Goal: Task Accomplishment & Management: Manage account settings

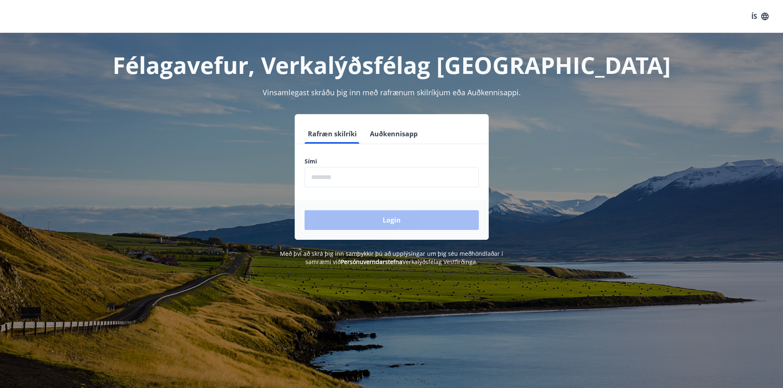
click at [348, 178] on input "phone" at bounding box center [391, 177] width 174 height 20
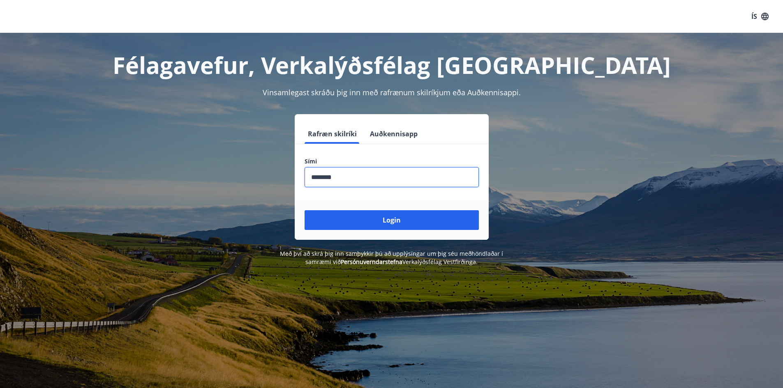
type input "********"
click at [304, 210] on button "Login" at bounding box center [391, 220] width 174 height 20
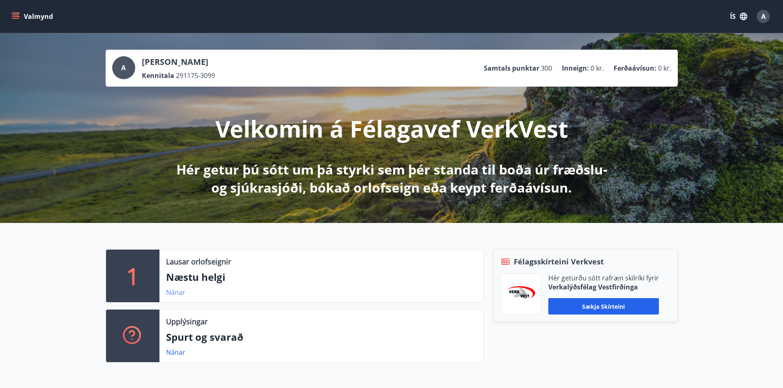
click at [177, 292] on link "Nánar" at bounding box center [175, 292] width 19 height 9
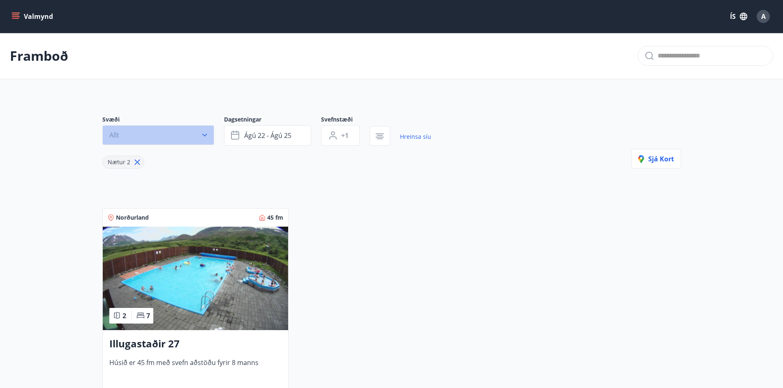
click at [206, 138] on icon "button" at bounding box center [205, 135] width 8 height 8
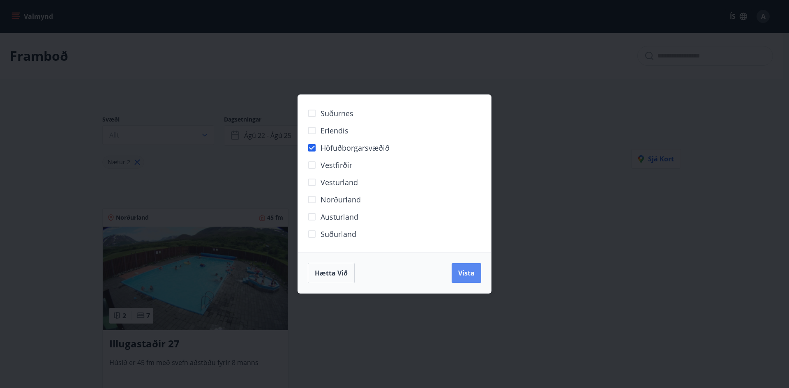
click at [467, 277] on span "Vista" at bounding box center [466, 273] width 16 height 9
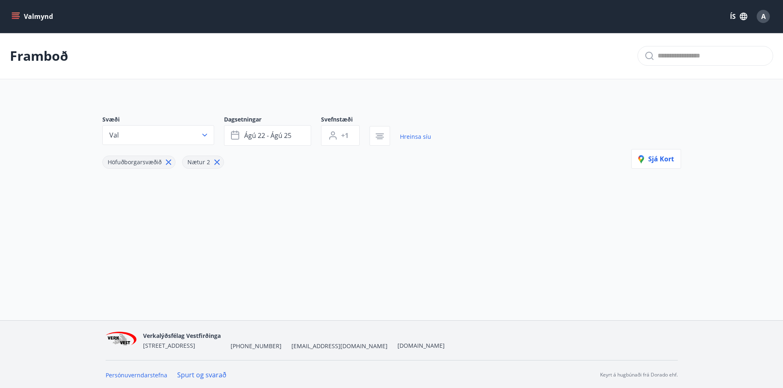
click at [216, 164] on icon at bounding box center [216, 162] width 9 height 9
click at [14, 15] on icon "menu" at bounding box center [15, 14] width 7 height 1
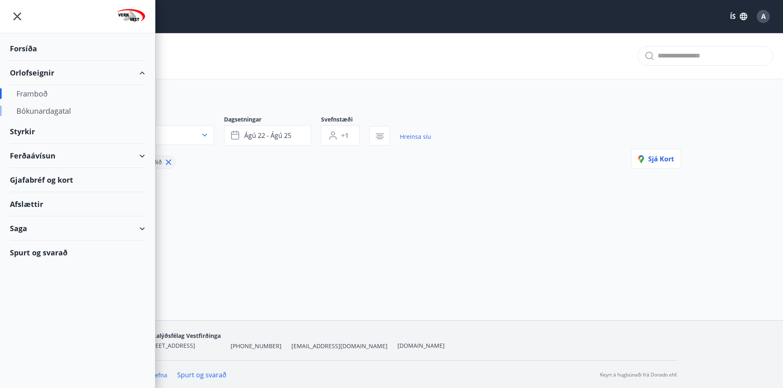
click at [43, 113] on div "Bókunardagatal" at bounding box center [77, 110] width 122 height 17
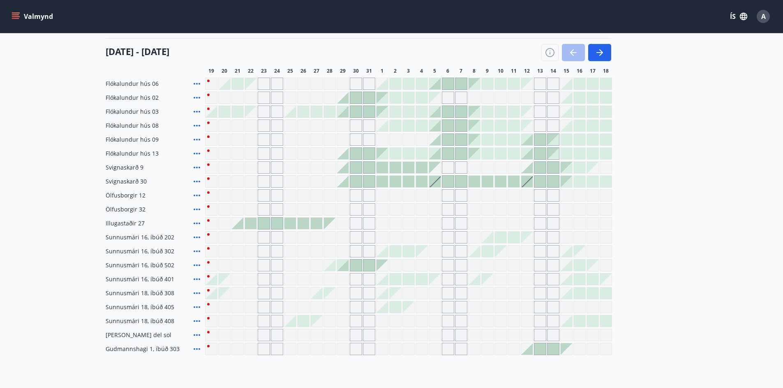
scroll to position [82, 0]
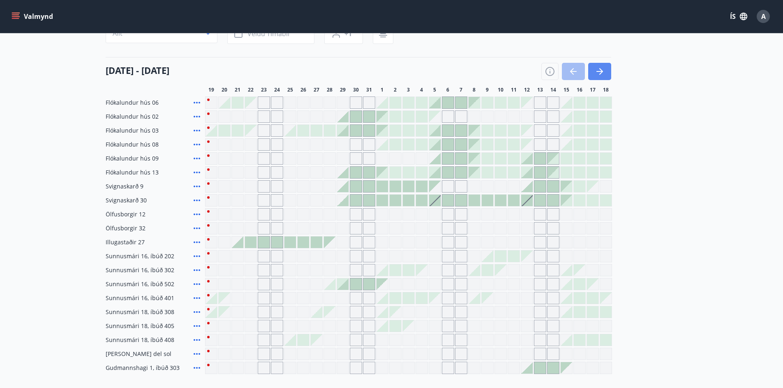
click at [593, 70] on button "button" at bounding box center [599, 71] width 23 height 17
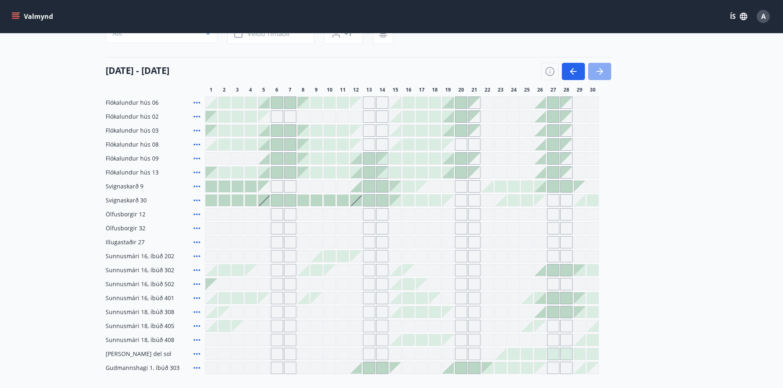
click at [593, 70] on button "button" at bounding box center [599, 71] width 23 height 17
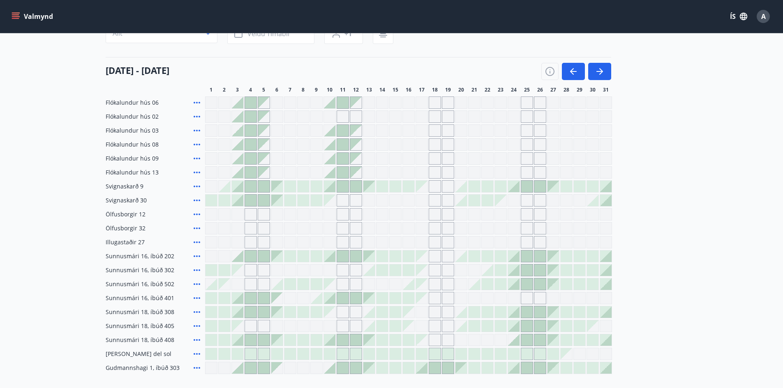
click at [345, 323] on div "Gráir dagar eru ekki bókanlegir" at bounding box center [343, 326] width 12 height 12
click at [360, 326] on div "Gráir dagar eru ekki bókanlegir" at bounding box center [356, 326] width 12 height 12
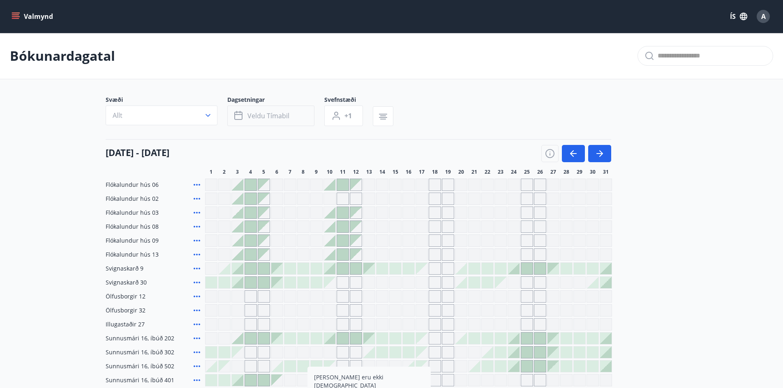
click at [255, 116] on span "Veldu tímabil" at bounding box center [268, 115] width 42 height 9
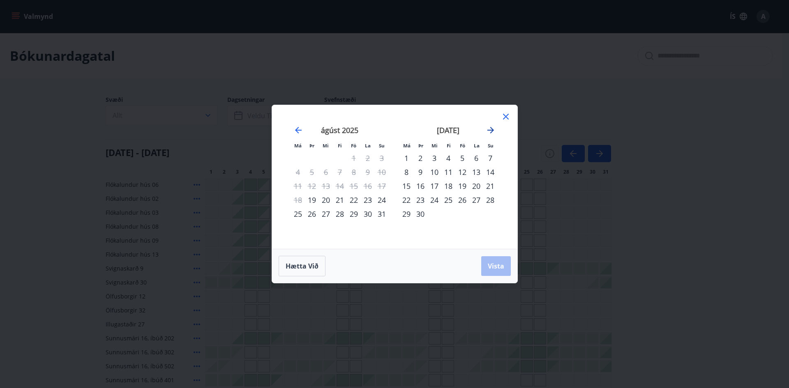
click at [491, 129] on icon "Move forward to switch to the next month." at bounding box center [491, 130] width 10 height 10
click at [464, 201] on div "24" at bounding box center [462, 200] width 14 height 14
click at [489, 199] on div "26" at bounding box center [490, 200] width 14 height 14
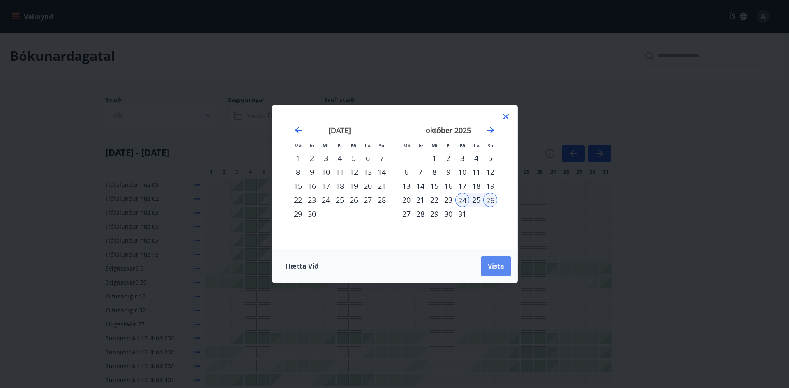
click at [502, 272] on button "Vista" at bounding box center [496, 266] width 30 height 20
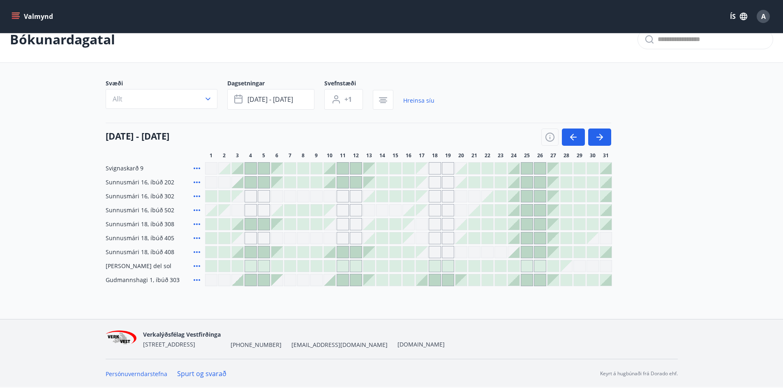
scroll to position [6, 0]
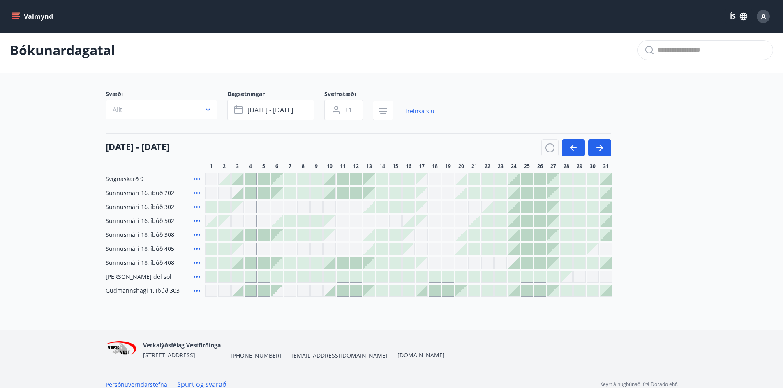
click at [437, 251] on div "Gráir dagar eru ekki bókanlegir" at bounding box center [435, 249] width 12 height 12
click at [197, 235] on icon at bounding box center [197, 235] width 7 height 2
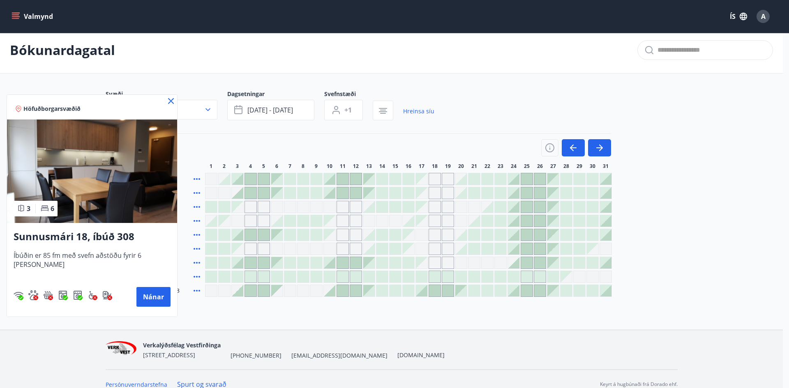
click at [168, 103] on icon at bounding box center [171, 101] width 6 height 6
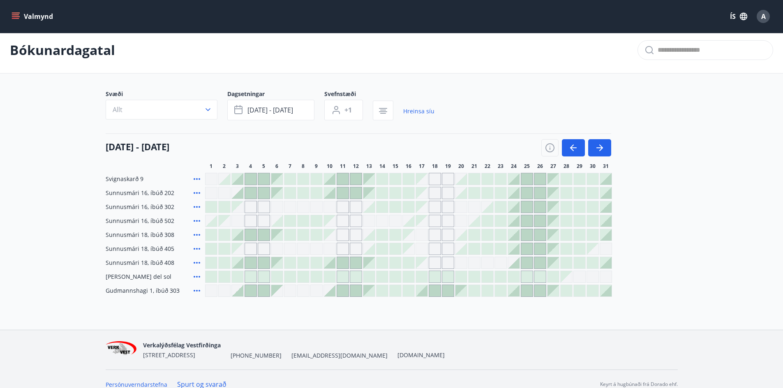
click at [196, 262] on icon at bounding box center [197, 263] width 10 height 10
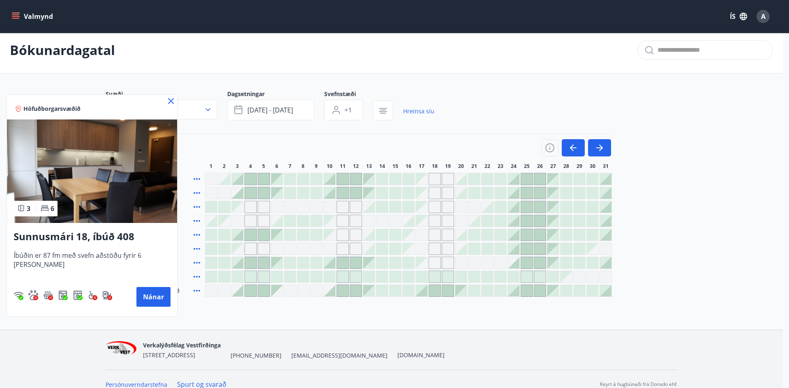
click at [166, 102] on icon at bounding box center [171, 101] width 10 height 10
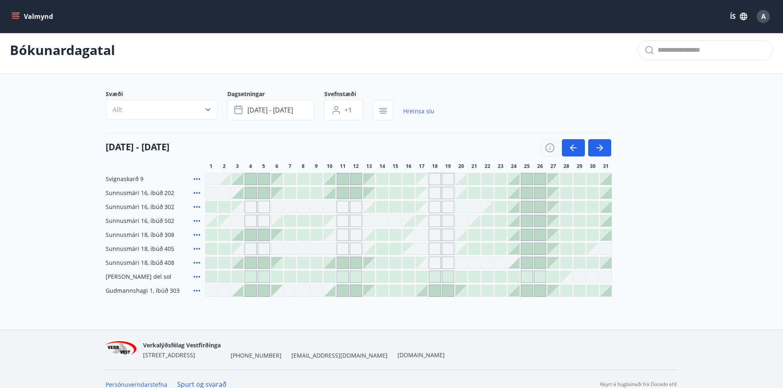
click at [198, 220] on icon at bounding box center [197, 221] width 10 height 10
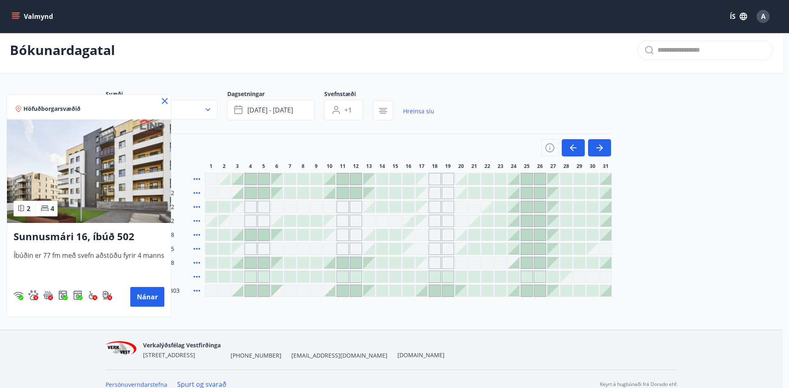
click at [162, 101] on icon at bounding box center [165, 101] width 10 height 10
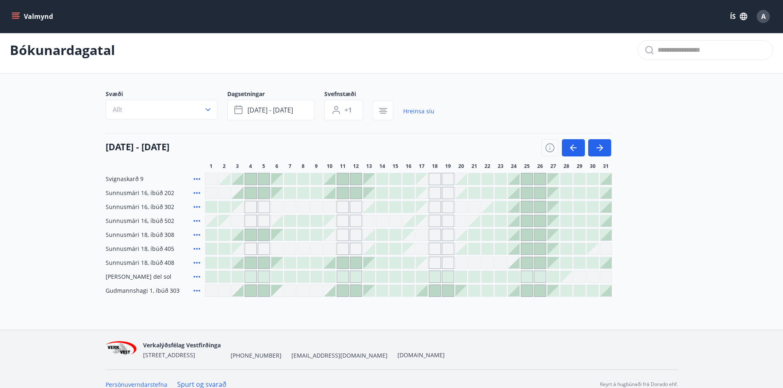
drag, startPoint x: 249, startPoint y: 210, endPoint x: 265, endPoint y: 205, distance: 16.5
click at [249, 210] on div "Gráir dagar eru ekki bókanlegir" at bounding box center [250, 207] width 12 height 12
click at [259, 208] on div at bounding box center [408, 207] width 407 height 12
click at [265, 205] on div "Gráir dagar eru ekki bókanlegir" at bounding box center [264, 207] width 12 height 12
click at [349, 113] on span "+1" at bounding box center [347, 110] width 7 height 9
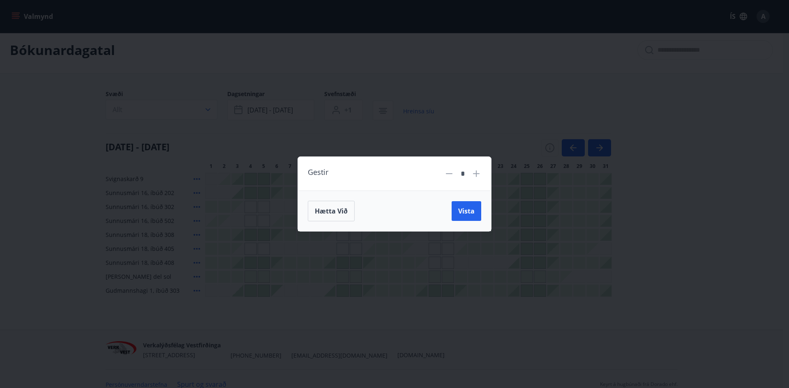
click at [475, 174] on icon at bounding box center [476, 174] width 7 height 7
type input "*"
click at [473, 217] on button "Vista" at bounding box center [467, 211] width 30 height 20
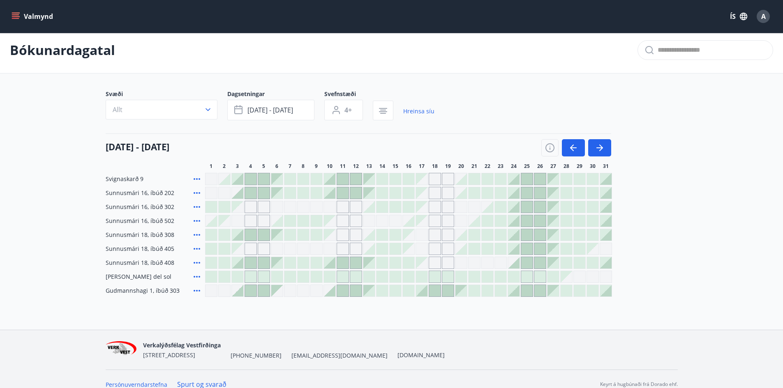
click at [436, 207] on div "Gráir dagar eru ekki bókanlegir" at bounding box center [435, 207] width 12 height 12
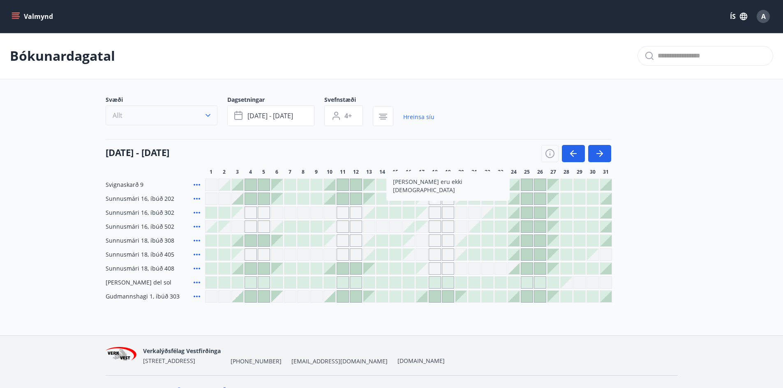
click at [205, 113] on icon "button" at bounding box center [208, 115] width 8 height 8
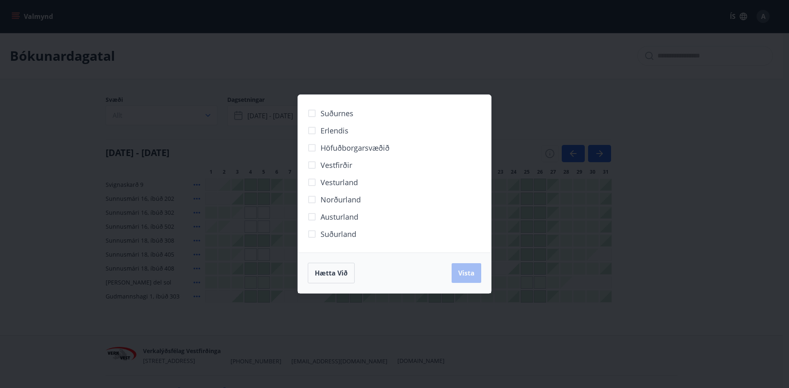
click at [353, 113] on span "Suðurnes" at bounding box center [337, 113] width 33 height 11
click at [458, 268] on button "Vista" at bounding box center [467, 273] width 30 height 20
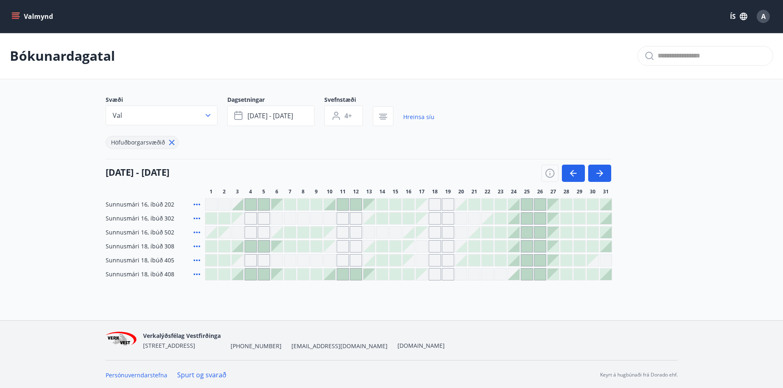
click at [246, 237] on div "Gráir dagar eru ekki bókanlegir" at bounding box center [250, 232] width 12 height 12
click at [381, 121] on button "button" at bounding box center [383, 116] width 21 height 20
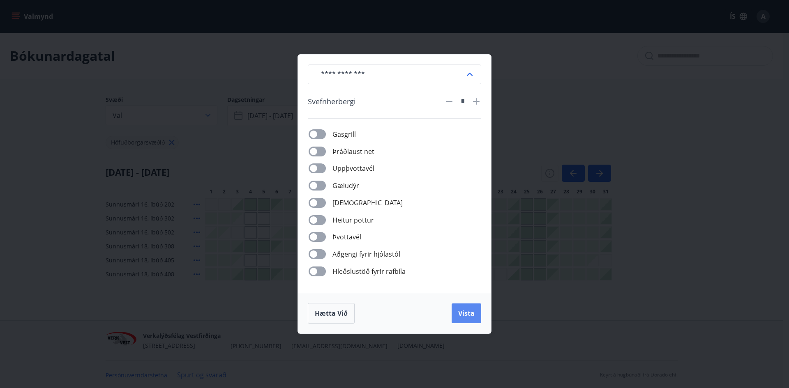
click at [468, 320] on button "Vista" at bounding box center [467, 314] width 30 height 20
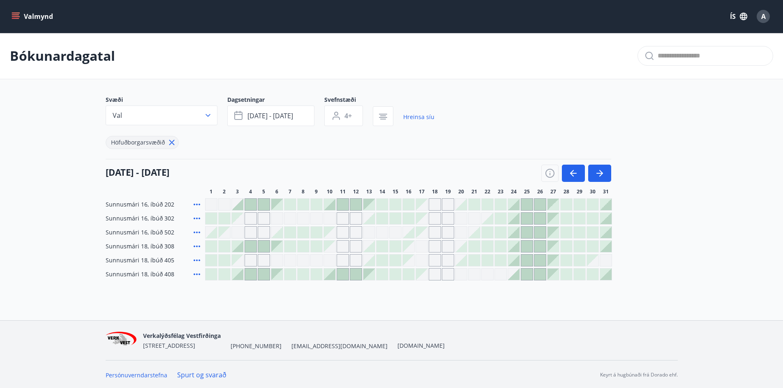
click at [253, 218] on div "Gráir dagar eru ekki bókanlegir" at bounding box center [250, 218] width 12 height 12
drag, startPoint x: 263, startPoint y: 218, endPoint x: 308, endPoint y: 222, distance: 45.0
click at [264, 218] on div "Gráir dagar eru ekki bókanlegir" at bounding box center [264, 218] width 12 height 12
click at [296, 222] on div "Gráir dagar eru ekki bókanlegir" at bounding box center [408, 218] width 407 height 12
click at [258, 219] on div "Gráir dagar eru ekki bókanlegir" at bounding box center [264, 218] width 12 height 12
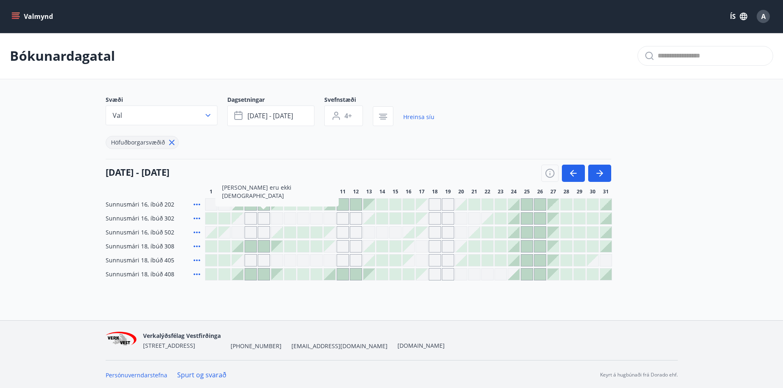
click at [263, 251] on div at bounding box center [264, 247] width 12 height 12
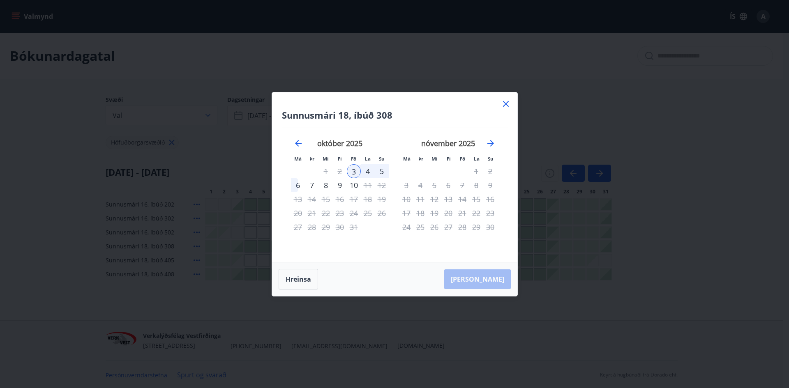
click at [504, 103] on icon at bounding box center [506, 104] width 6 height 6
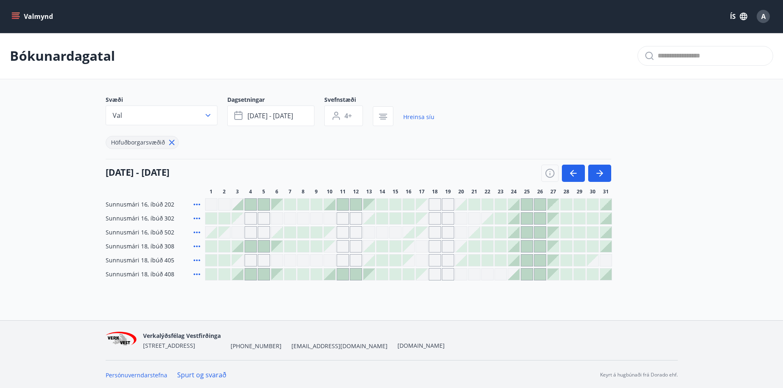
click at [528, 260] on div at bounding box center [527, 261] width 12 height 12
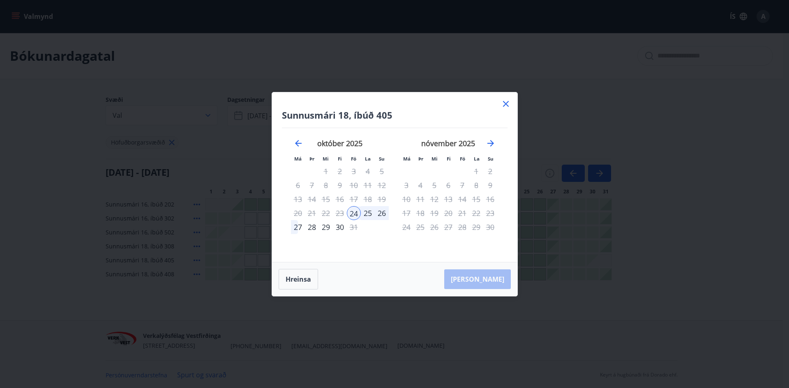
click at [380, 212] on div "26" at bounding box center [382, 213] width 14 height 14
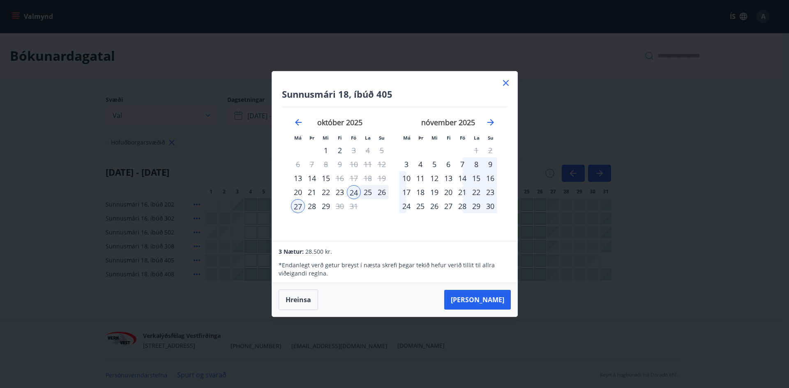
click at [507, 84] on icon at bounding box center [506, 83] width 6 height 6
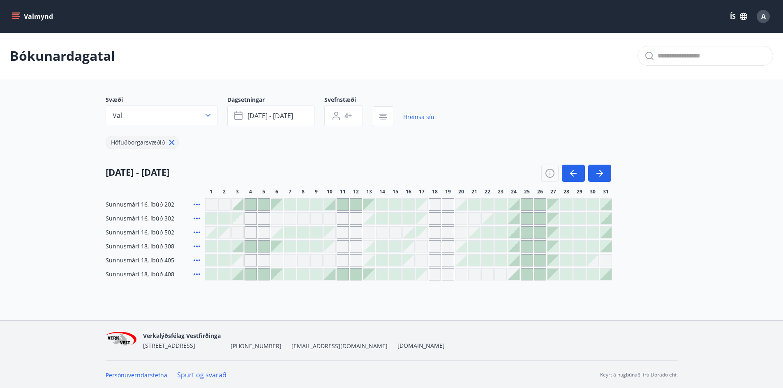
click at [517, 262] on div at bounding box center [514, 261] width 12 height 12
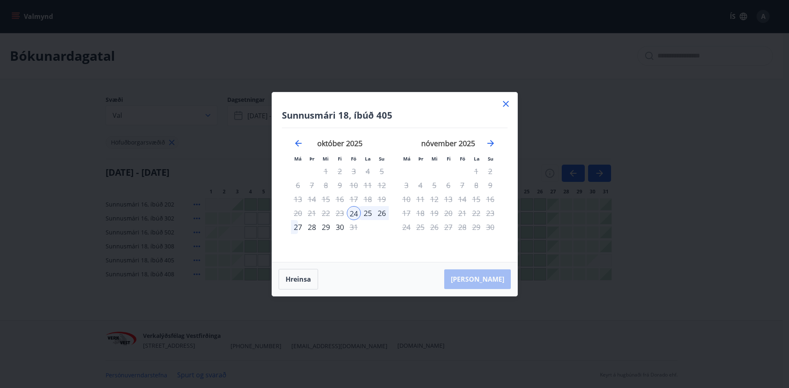
click at [381, 214] on div "26" at bounding box center [382, 213] width 14 height 14
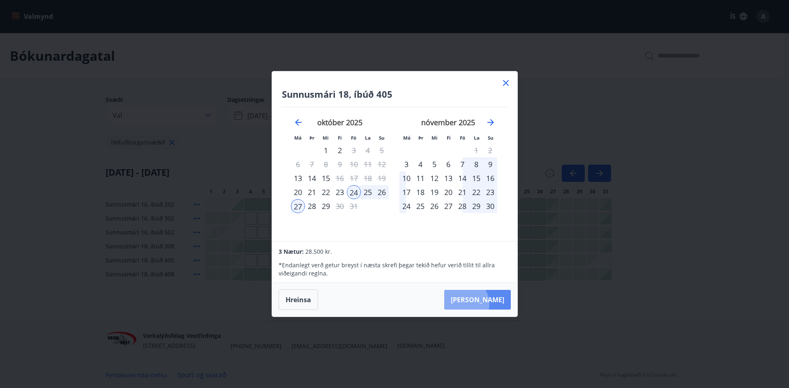
click at [489, 304] on button "Taka Frá" at bounding box center [477, 300] width 67 height 20
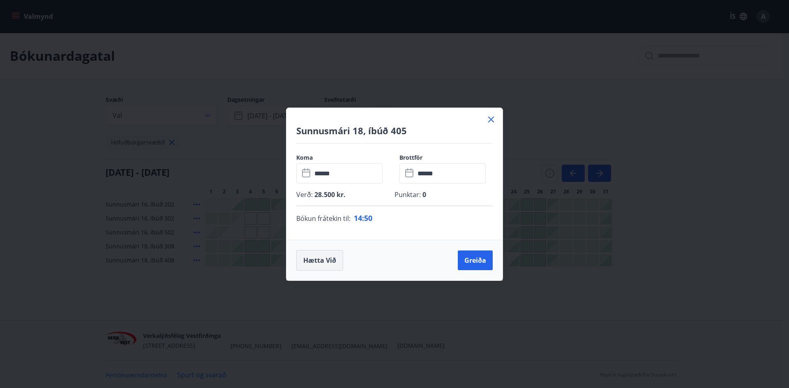
click at [310, 263] on button "Hætta við" at bounding box center [319, 260] width 47 height 21
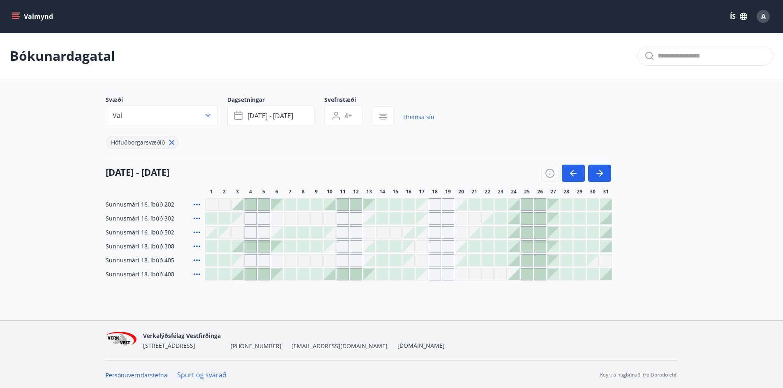
click at [304, 276] on div at bounding box center [304, 275] width 12 height 12
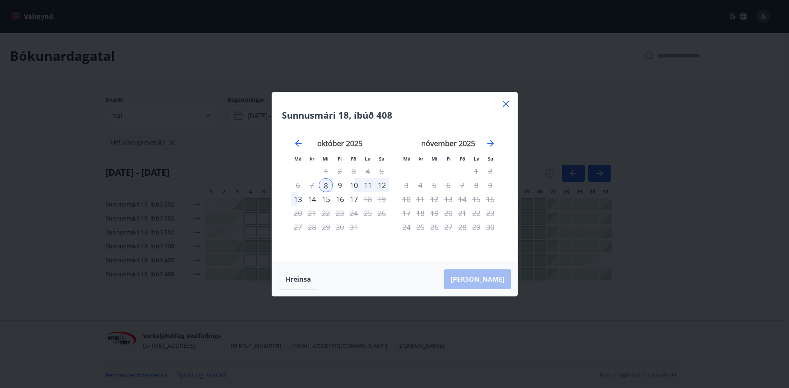
click at [339, 187] on div "9" at bounding box center [340, 185] width 14 height 14
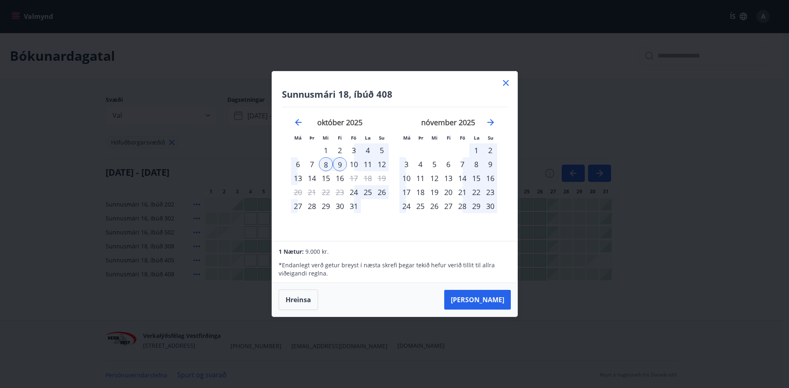
click at [353, 166] on div "10" at bounding box center [354, 164] width 14 height 14
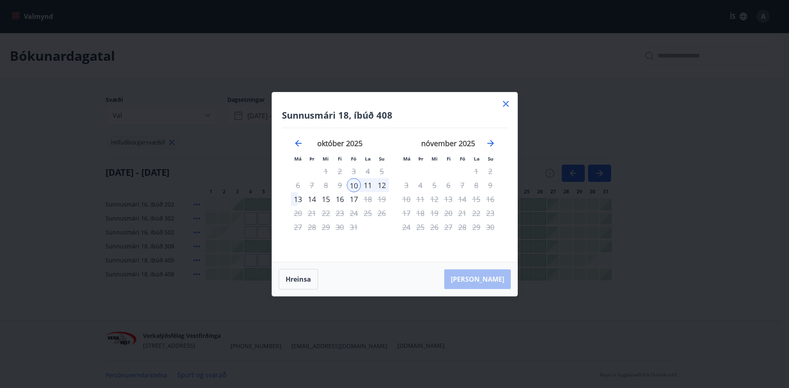
click at [299, 200] on div "13" at bounding box center [298, 199] width 14 height 14
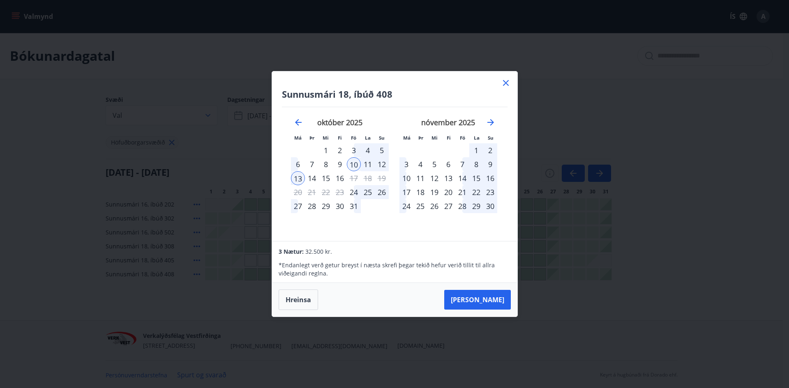
click at [326, 181] on div "15" at bounding box center [326, 178] width 14 height 14
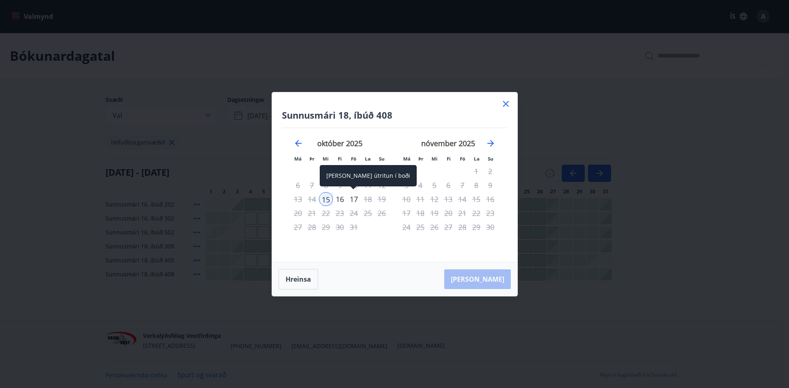
click at [351, 198] on div "17" at bounding box center [354, 199] width 14 height 14
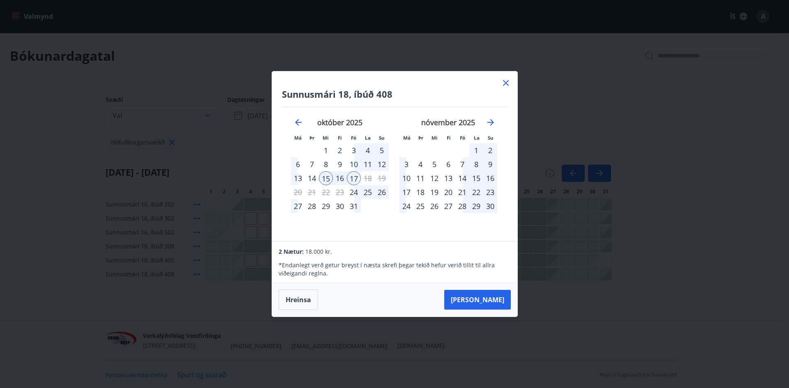
click at [507, 83] on icon at bounding box center [506, 83] width 10 height 10
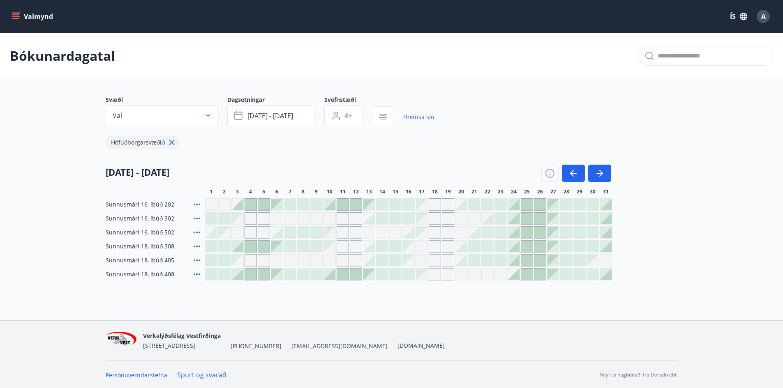
click at [16, 11] on button "Valmynd" at bounding box center [33, 16] width 46 height 15
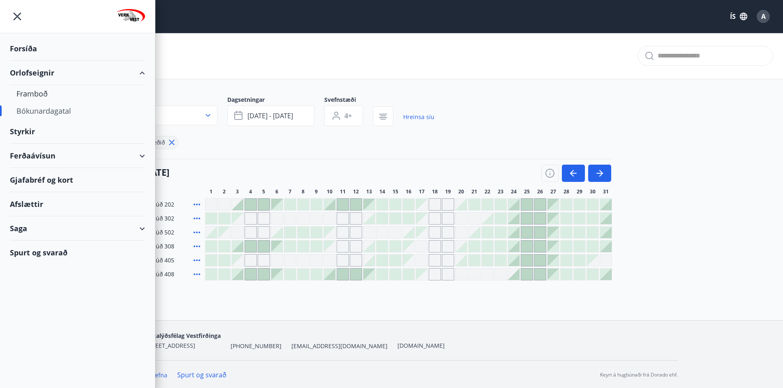
click at [24, 61] on div "Styrkir" at bounding box center [77, 49] width 135 height 24
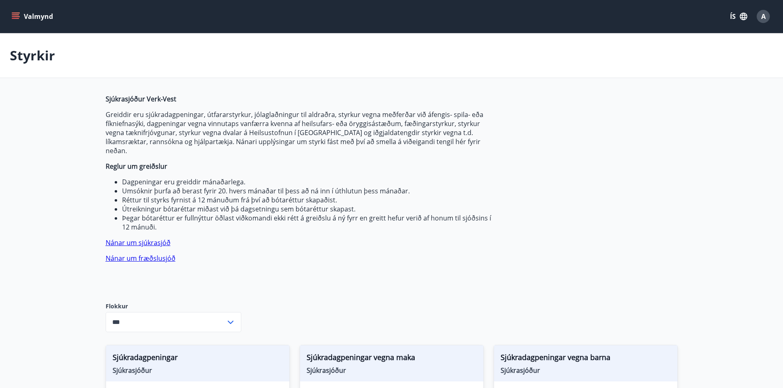
type input "***"
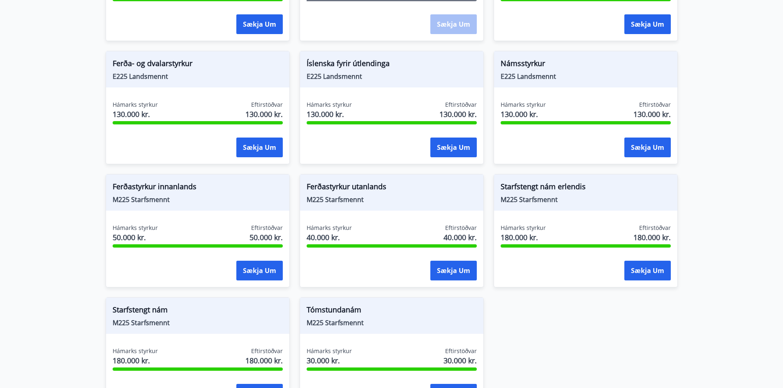
scroll to position [715, 0]
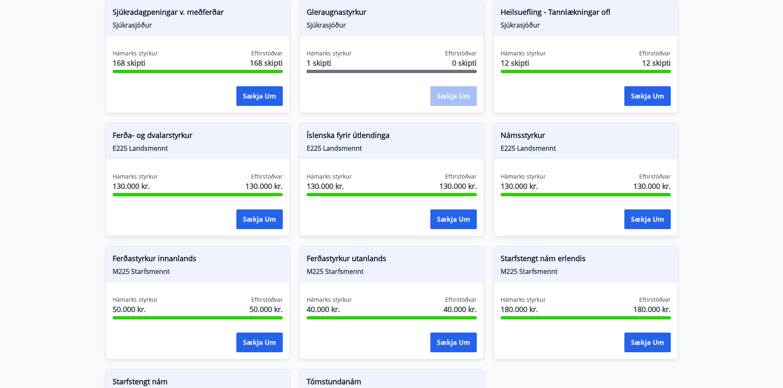
click at [335, 255] on span "Ferðastyrkur utanlands" at bounding box center [392, 260] width 170 height 14
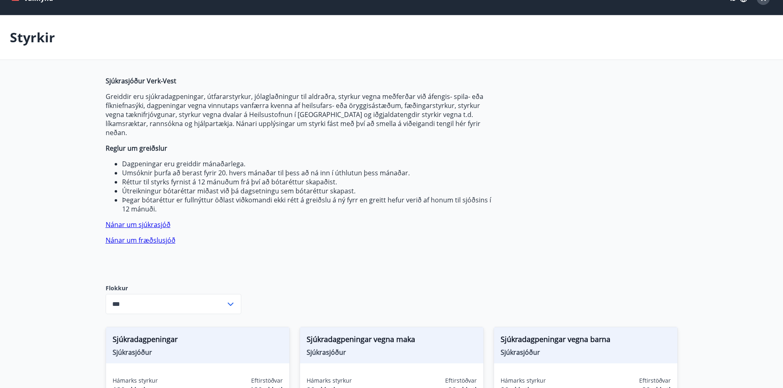
scroll to position [0, 0]
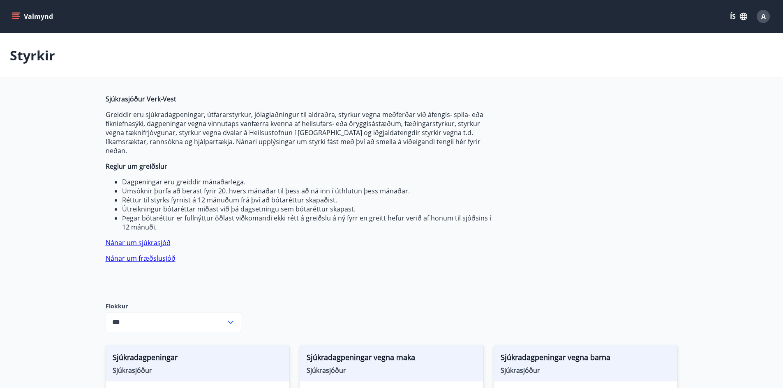
click at [152, 238] on link "Nánar um sjúkrasjóð" at bounding box center [138, 242] width 65 height 9
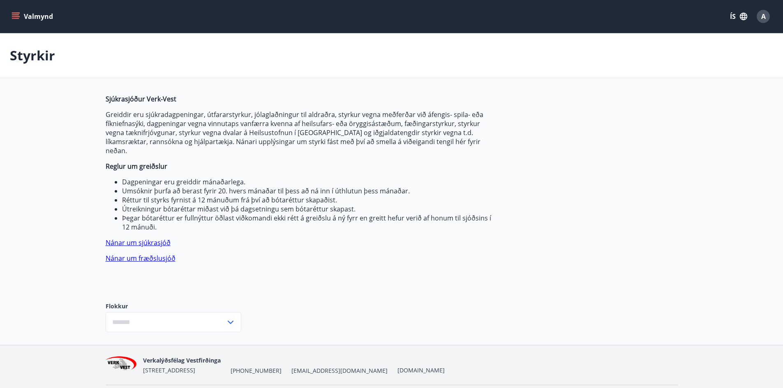
type input "***"
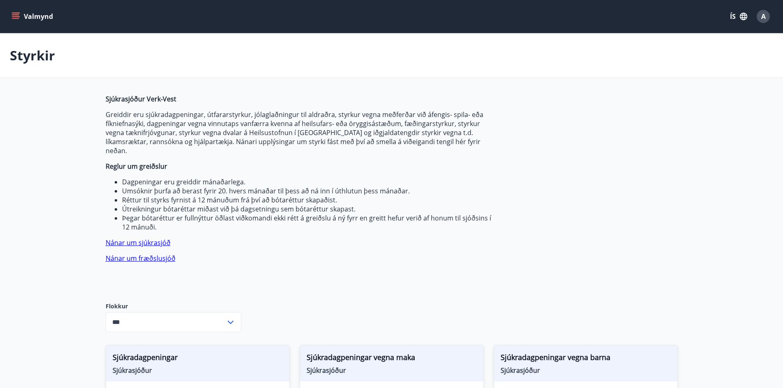
click at [12, 9] on div "Valmynd ÍS A" at bounding box center [391, 17] width 763 height 20
click at [14, 15] on icon "menu" at bounding box center [15, 14] width 7 height 1
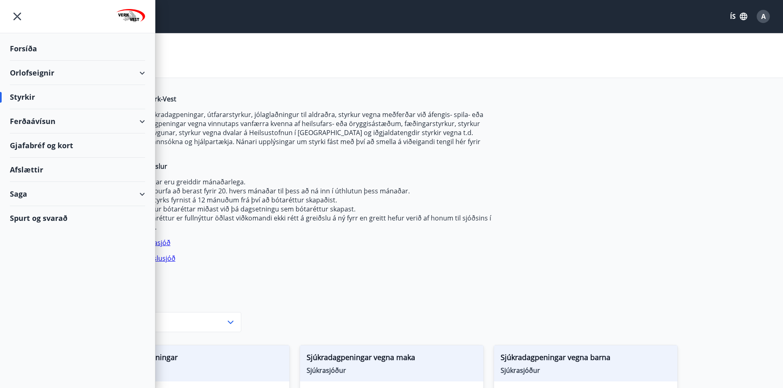
click at [145, 119] on icon at bounding box center [142, 122] width 10 height 10
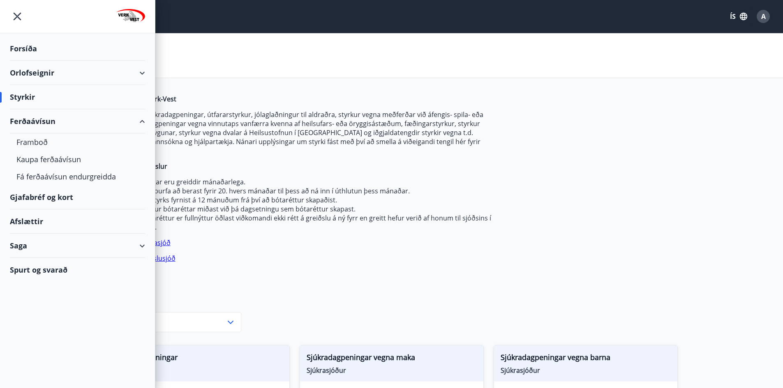
click at [51, 196] on div "Gjafabréf og kort" at bounding box center [77, 197] width 135 height 24
click at [43, 221] on div "Afslættir" at bounding box center [77, 222] width 135 height 24
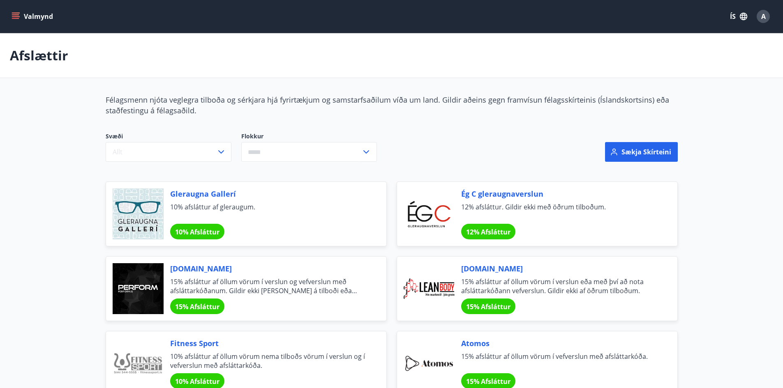
click at [12, 16] on icon "menu" at bounding box center [16, 16] width 8 height 8
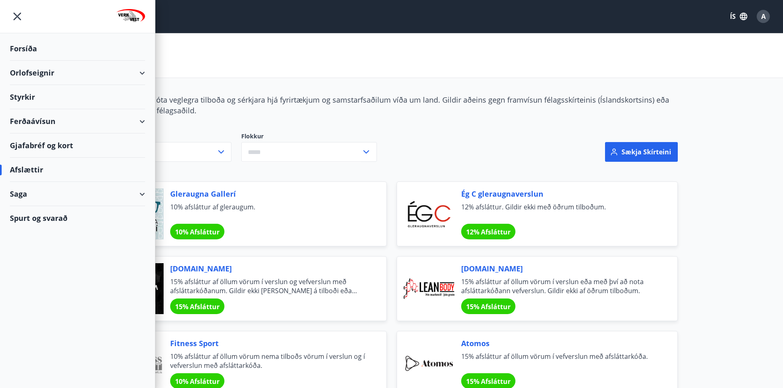
click at [22, 196] on div "Saga" at bounding box center [77, 194] width 135 height 24
click at [32, 269] on div "Punktar" at bounding box center [77, 266] width 122 height 17
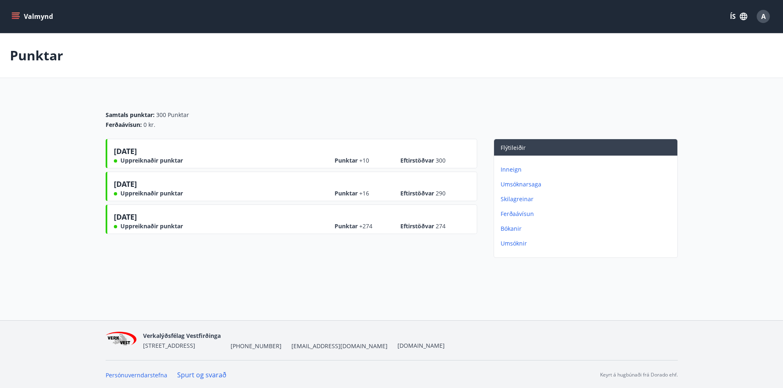
click at [507, 230] on p "Bókanir" at bounding box center [586, 229] width 173 height 8
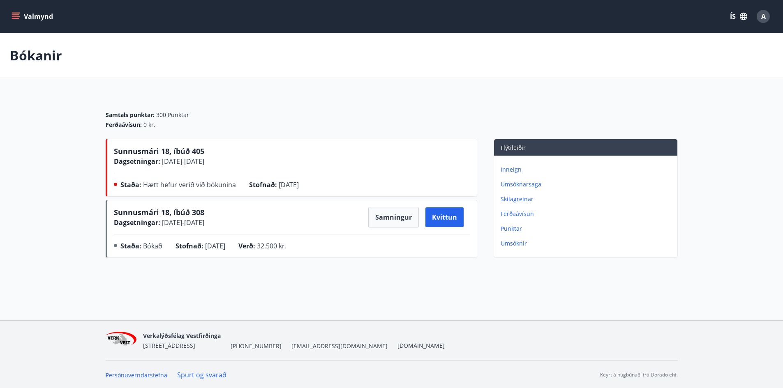
click at [516, 214] on p "Ferðaávísun" at bounding box center [586, 214] width 173 height 8
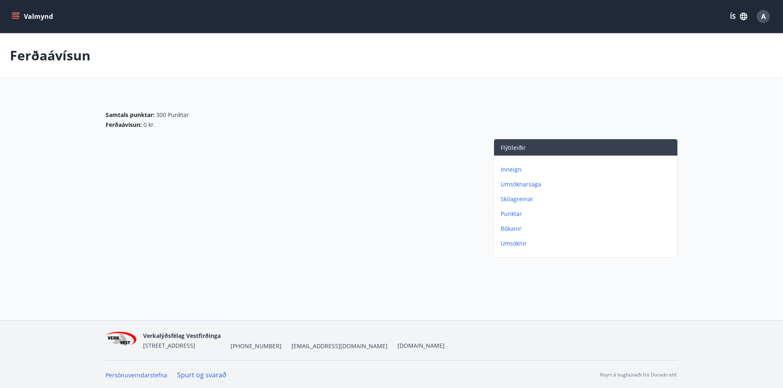
click at [762, 18] on span "A" at bounding box center [763, 16] width 5 height 9
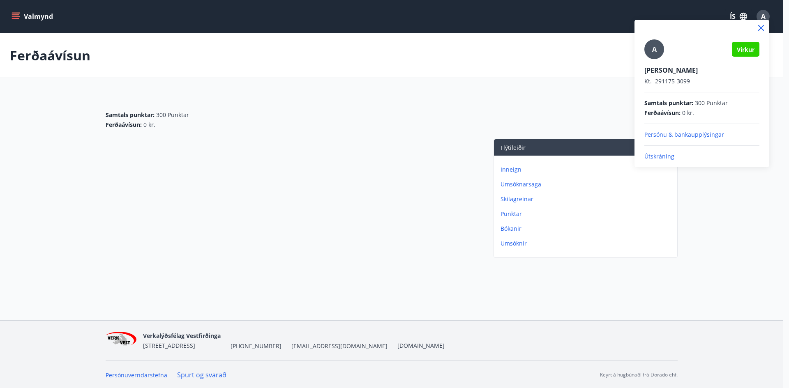
click at [665, 161] on div "A Virkur [PERSON_NAME] [PERSON_NAME]. 291175-3099 Samtals punktar : 300 Punktar…" at bounding box center [701, 94] width 135 height 148
click at [660, 155] on p "Útskráning" at bounding box center [701, 156] width 115 height 8
